Goal: Task Accomplishment & Management: Use online tool/utility

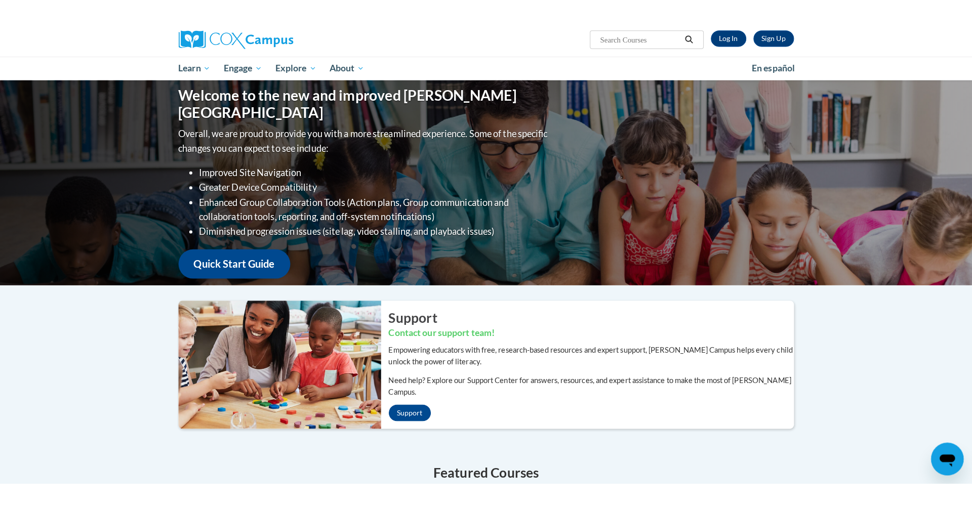
scroll to position [1, 0]
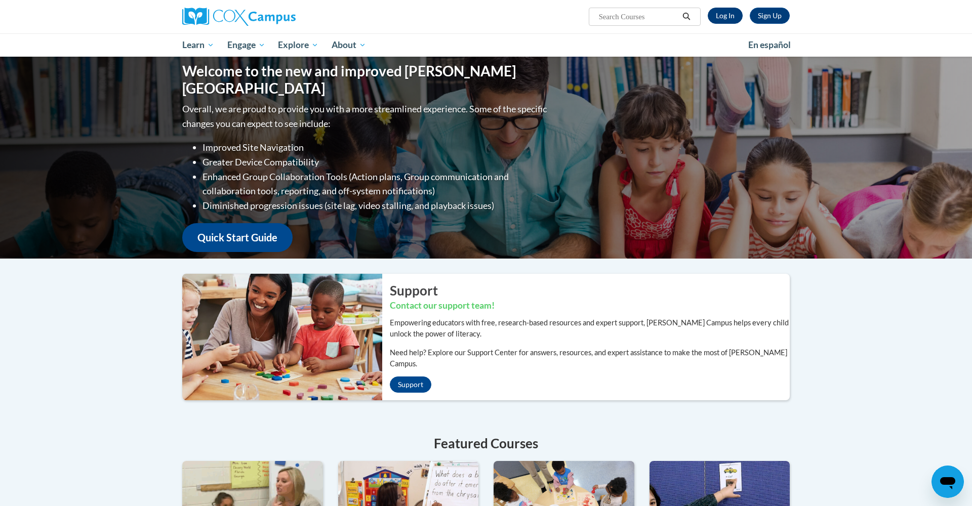
click at [724, 15] on link "Log In" at bounding box center [724, 16] width 35 height 16
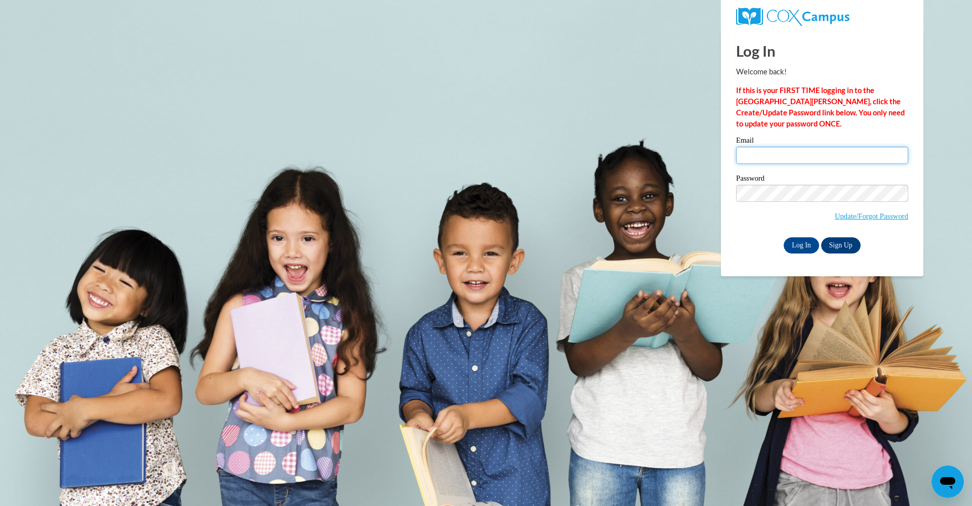
type input "l.hay@evaluate.co.nz"
click at [803, 244] on input "Log In" at bounding box center [800, 245] width 35 height 16
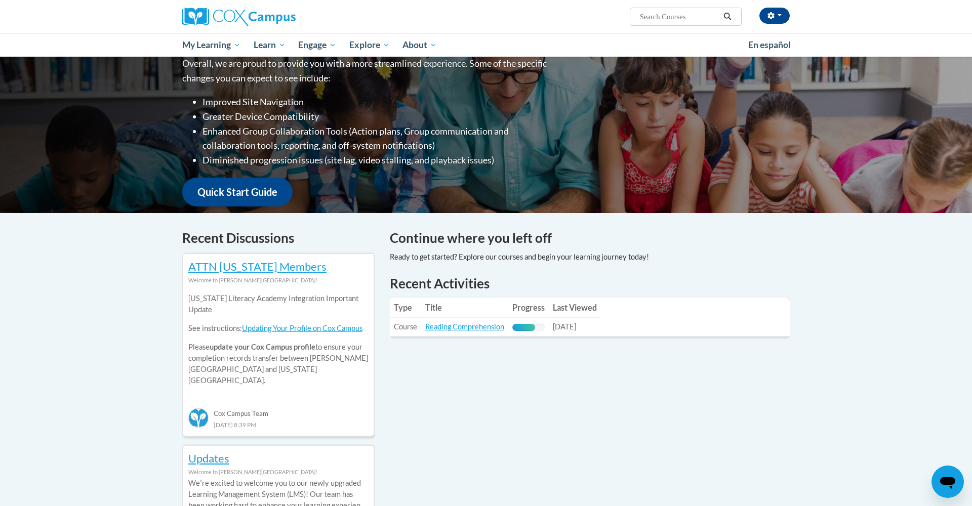
scroll to position [144, 0]
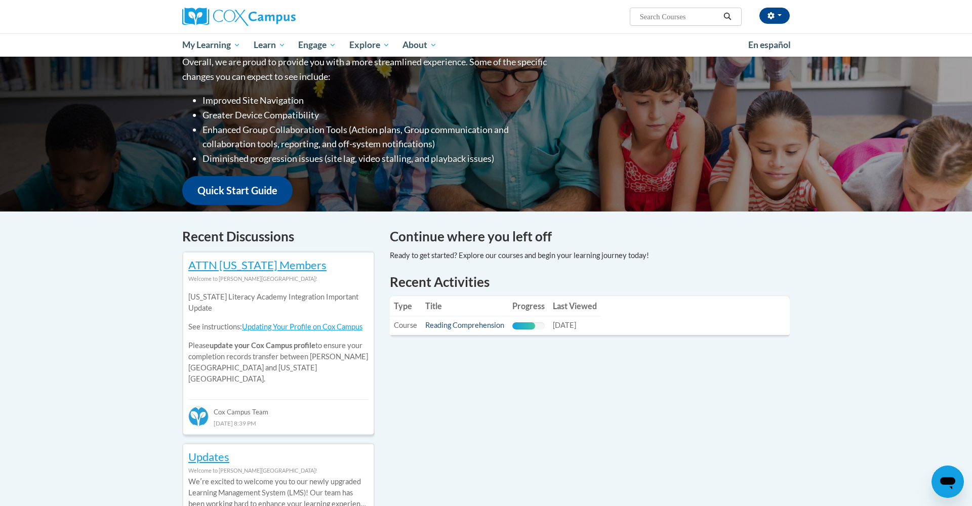
click at [487, 327] on link "Reading Comprehension" at bounding box center [464, 325] width 79 height 9
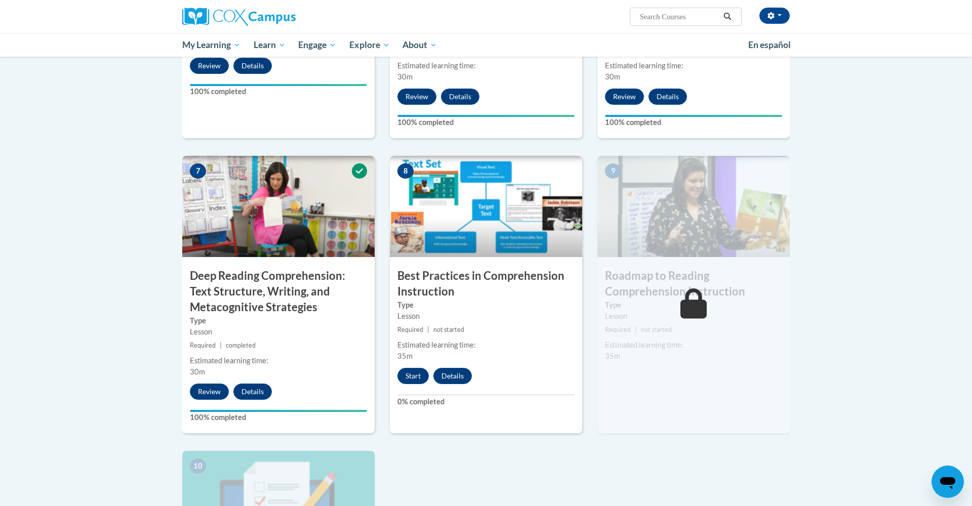
scroll to position [684, 0]
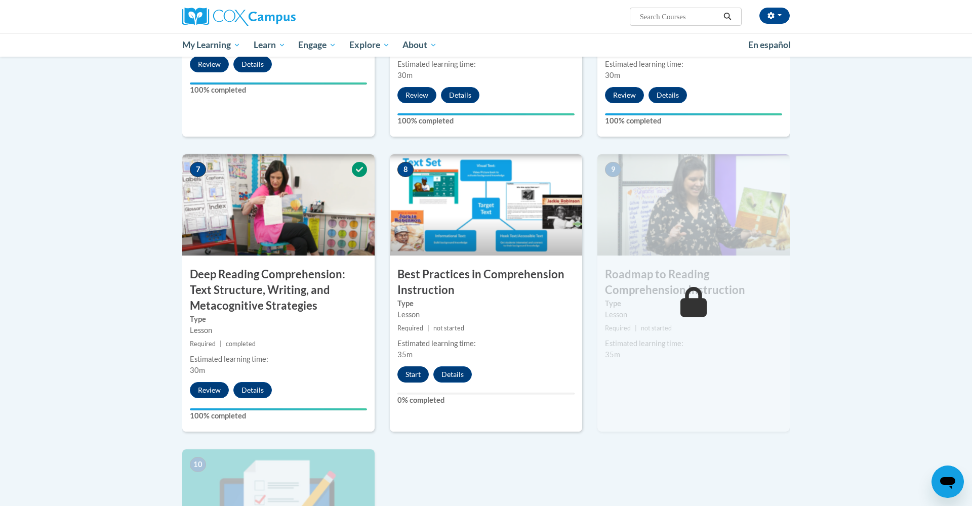
click at [419, 373] on button "Start" at bounding box center [412, 374] width 31 height 16
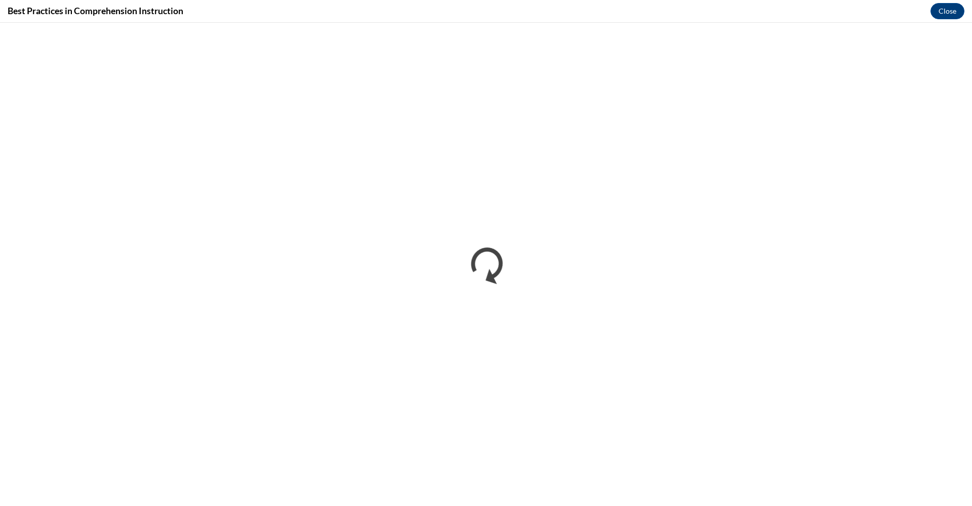
scroll to position [0, 0]
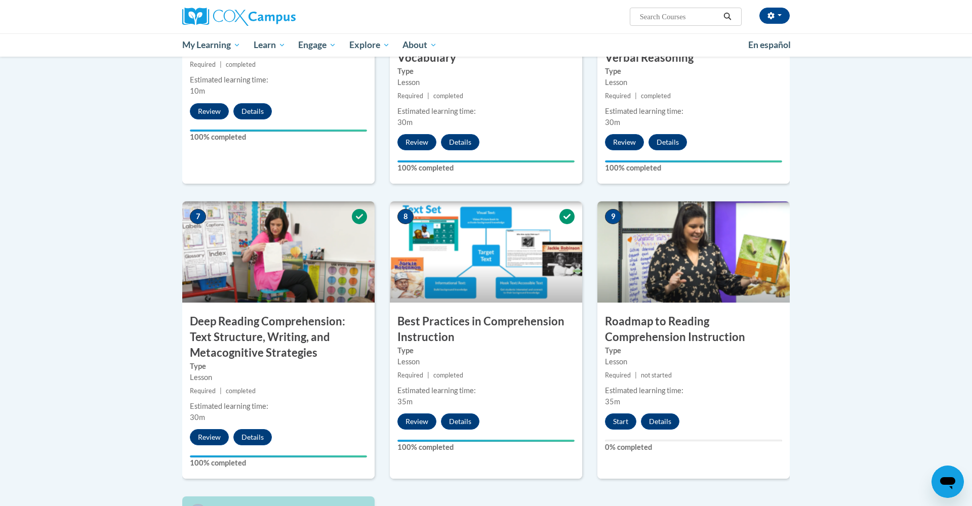
scroll to position [726, 0]
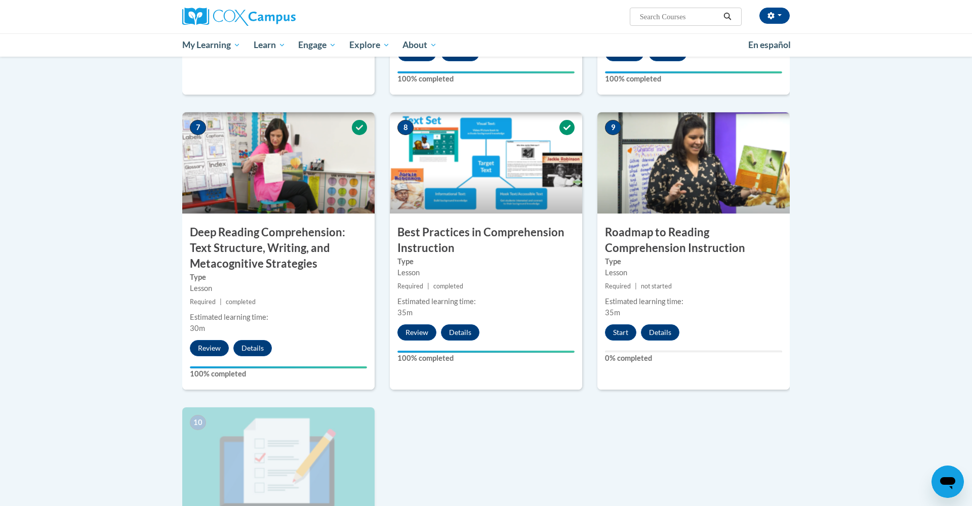
click at [597, 327] on div "Start Details Feedback" at bounding box center [644, 332] width 95 height 16
click at [616, 330] on button "Start" at bounding box center [620, 332] width 31 height 16
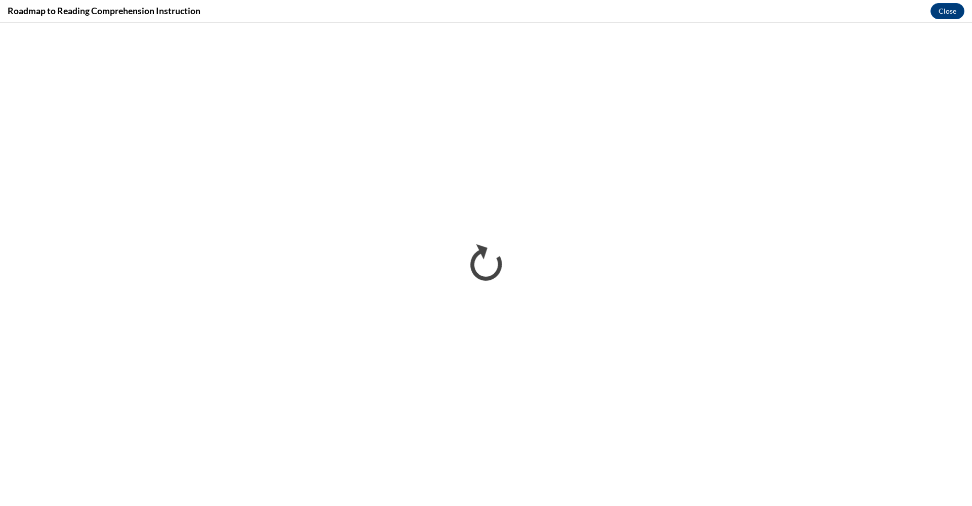
scroll to position [0, 0]
